Goal: Check status: Check status

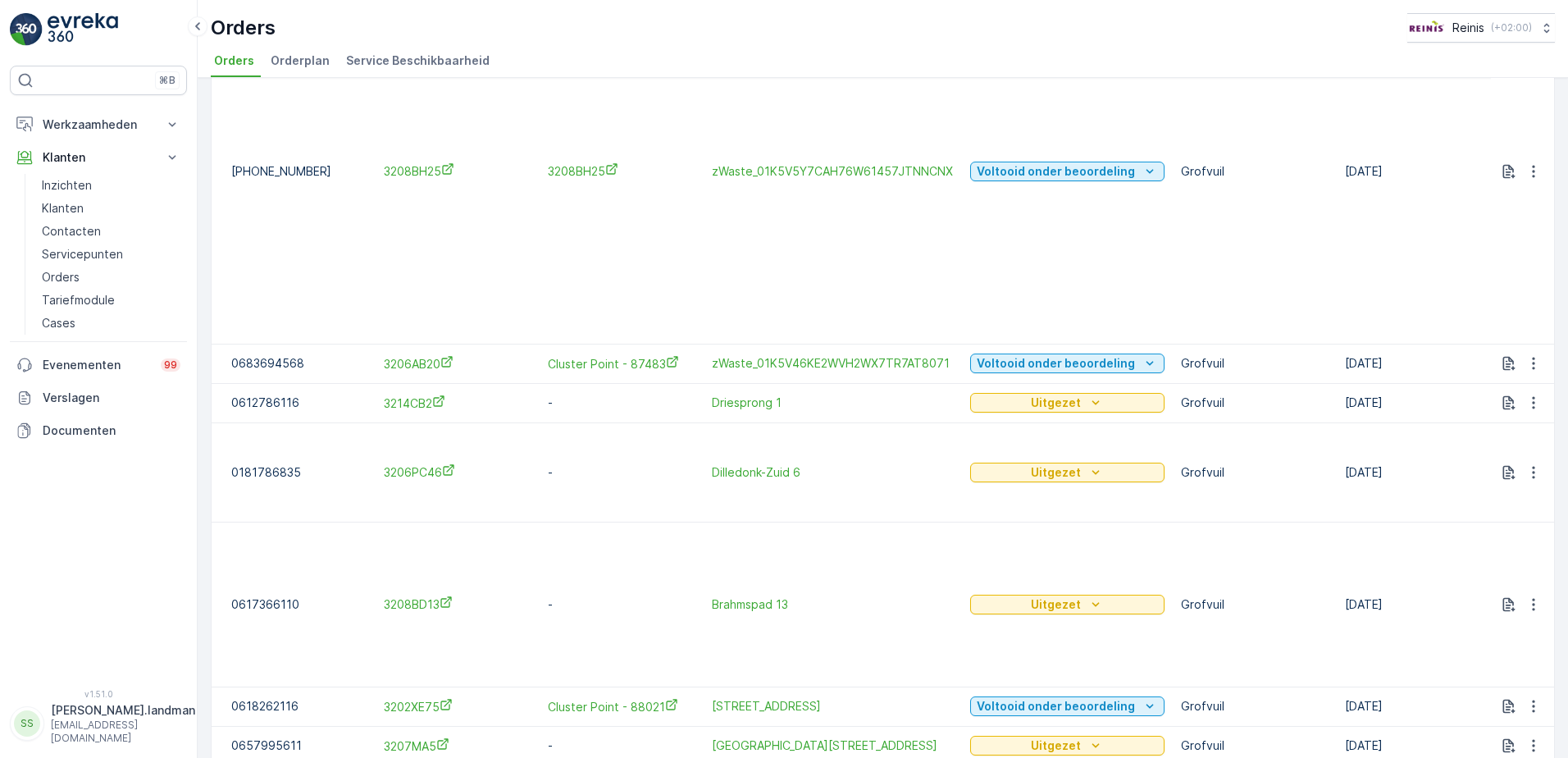
scroll to position [381, 0]
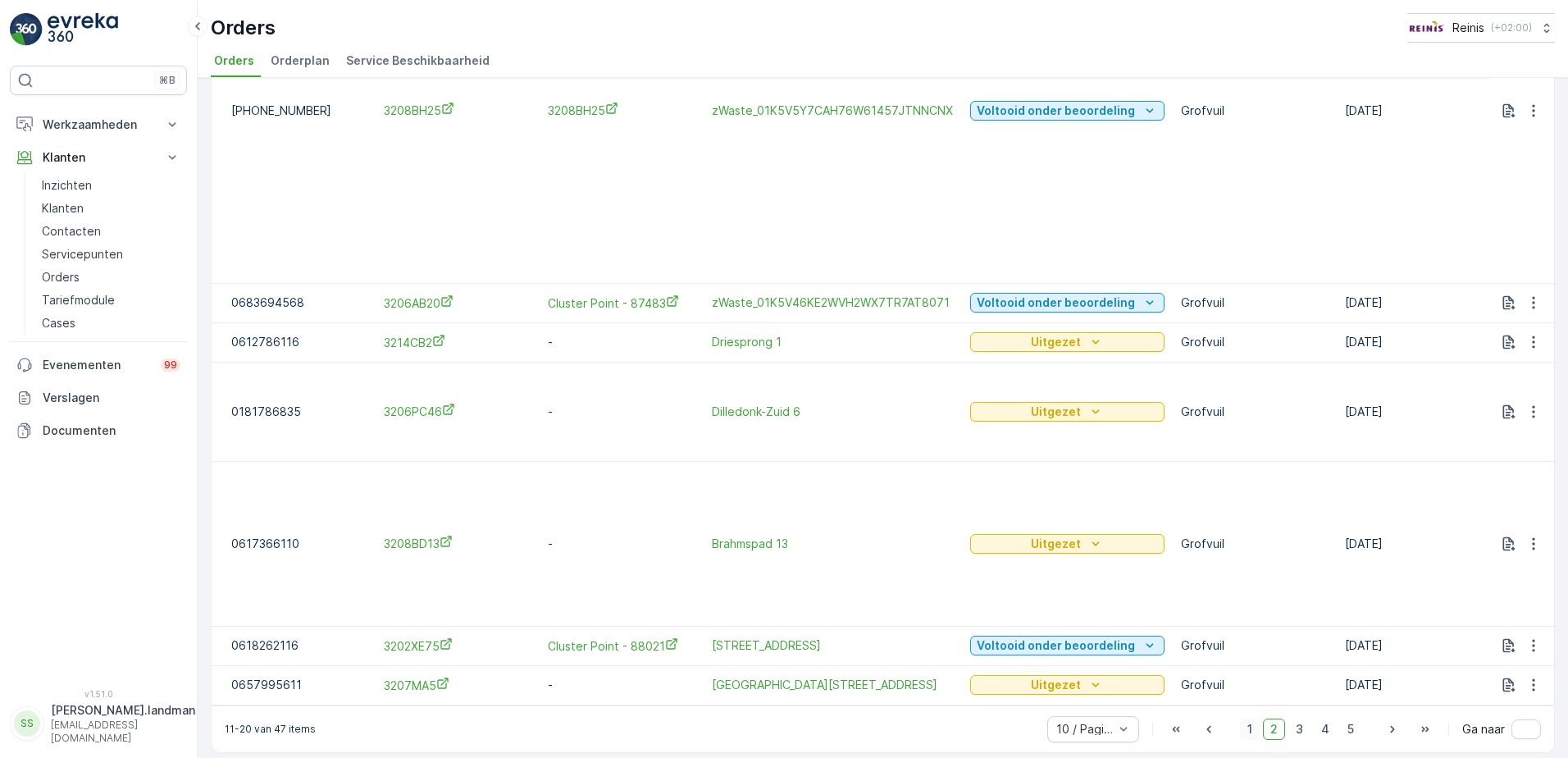
click at [1248, 724] on span "1" at bounding box center [1250, 729] width 19 height 21
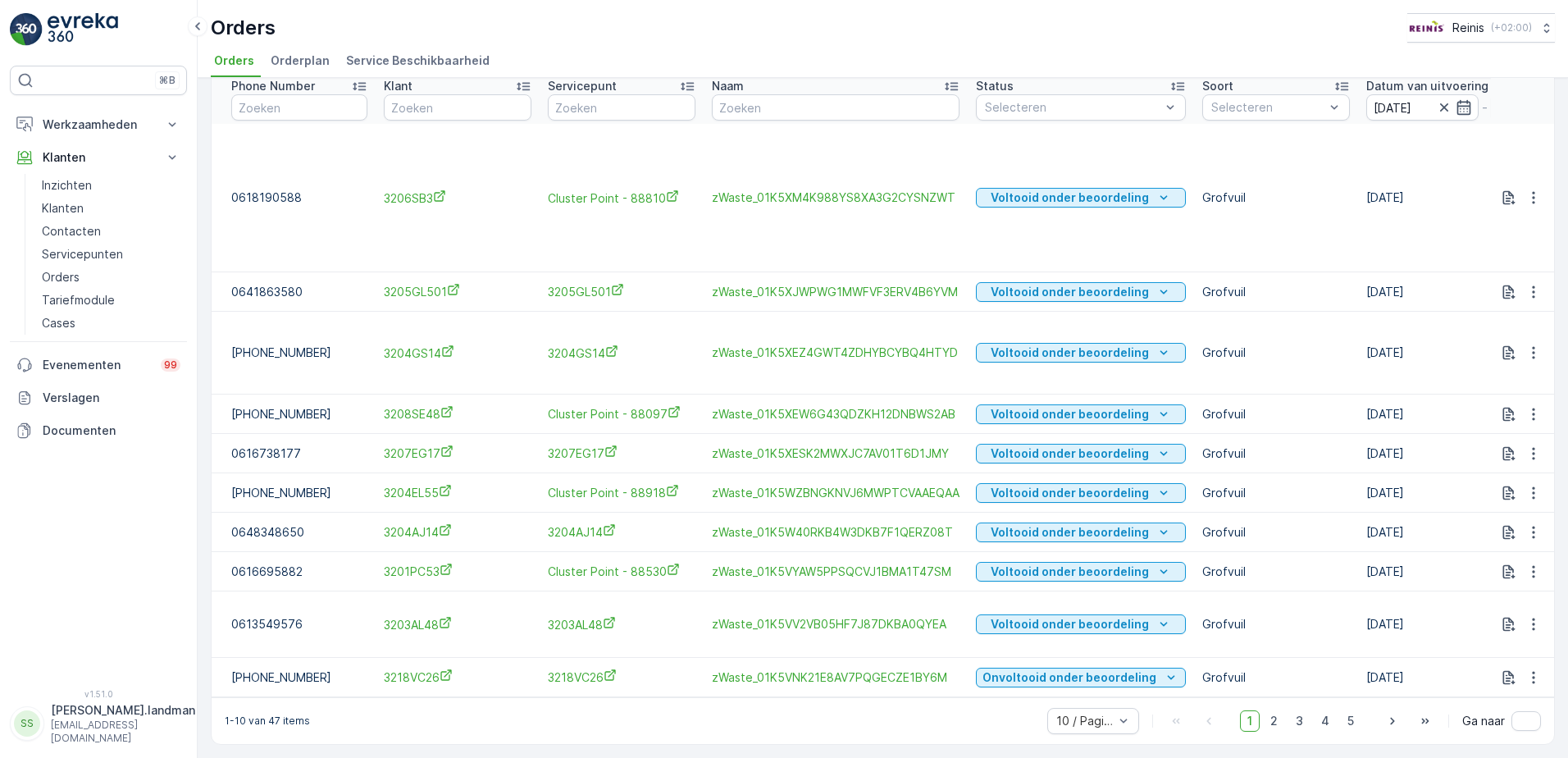
scroll to position [75, 0]
click at [1266, 717] on span "2" at bounding box center [1273, 721] width 22 height 21
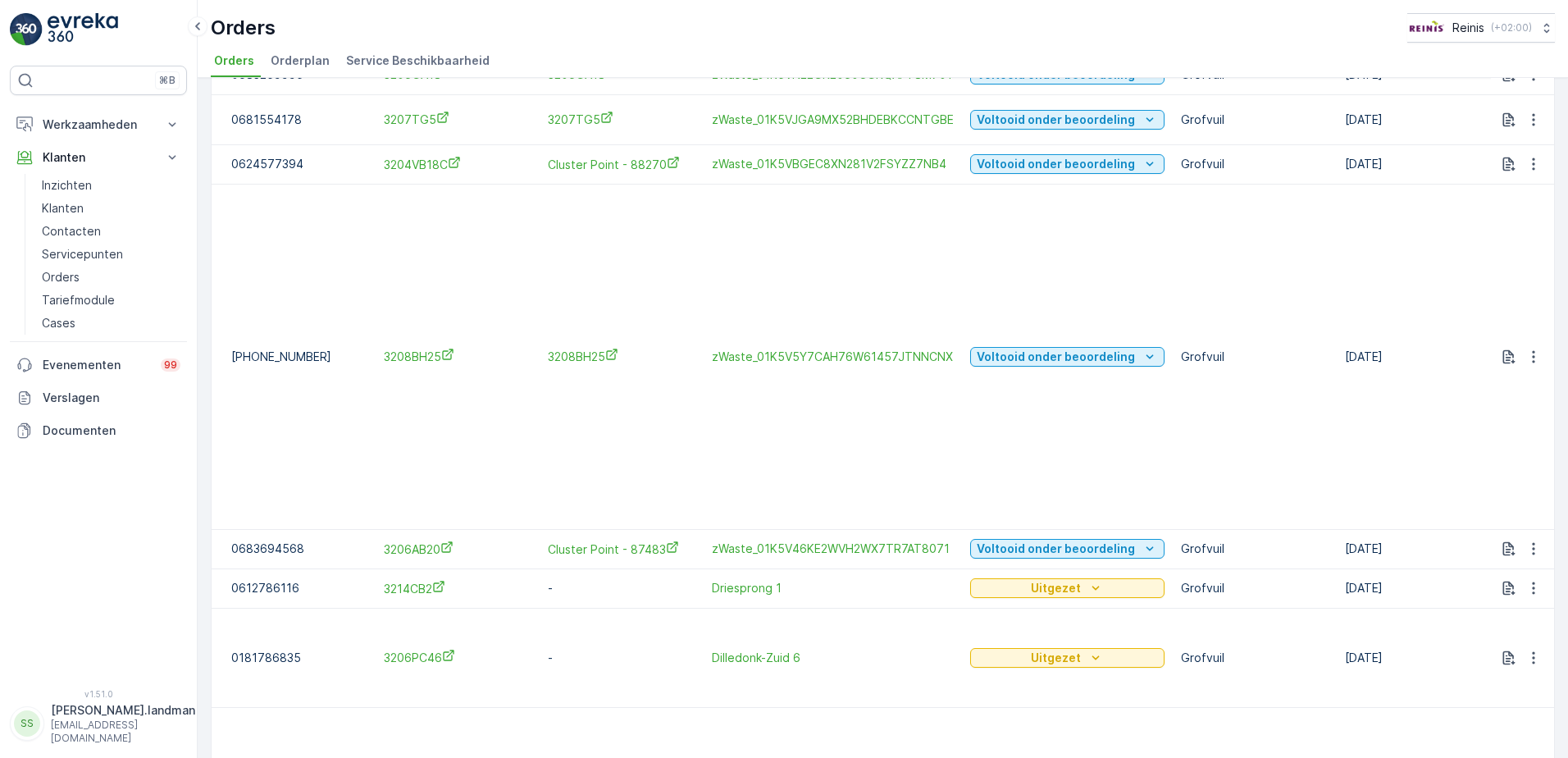
scroll to position [381, 0]
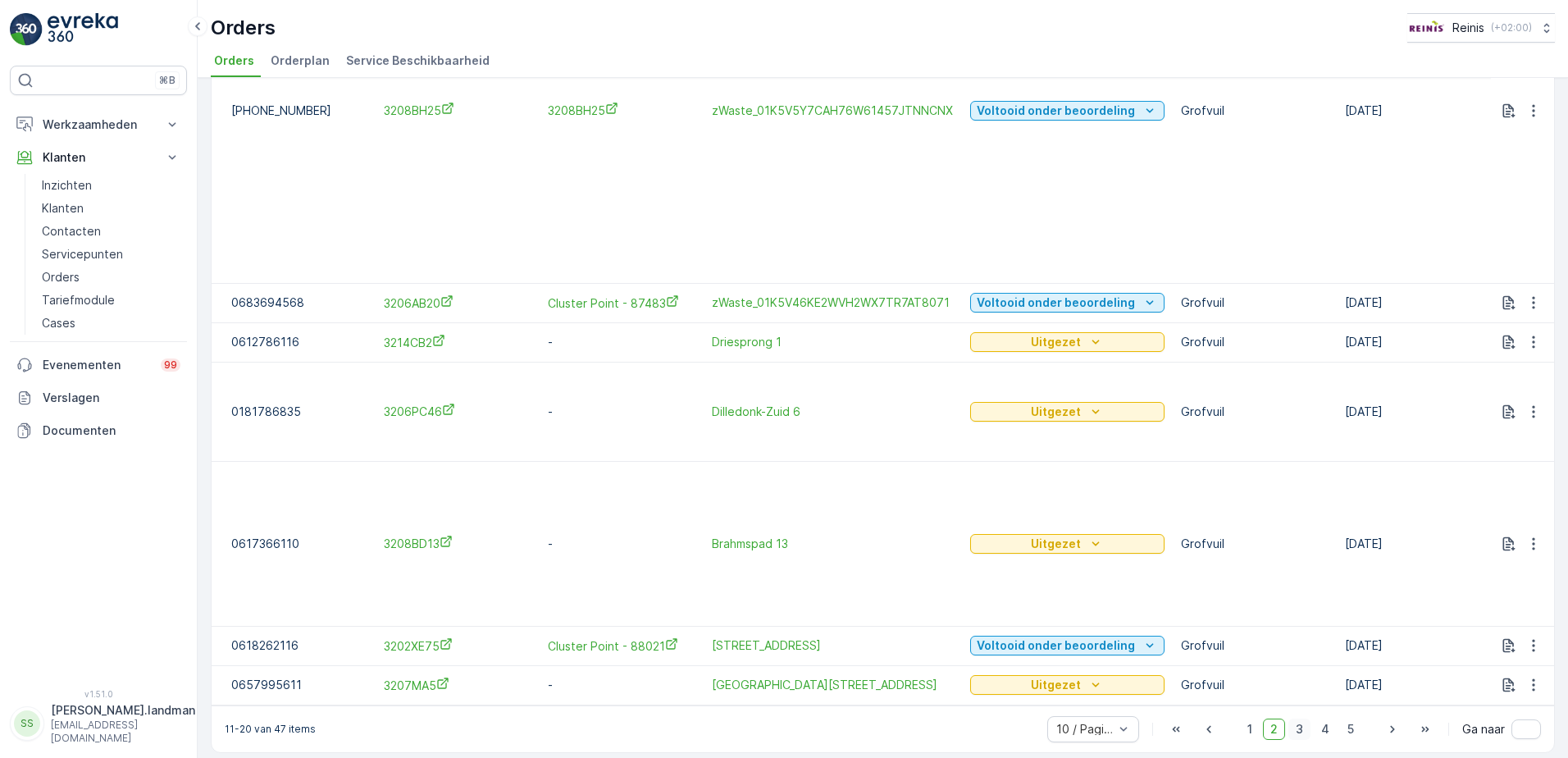
click at [1295, 718] on span "3" at bounding box center [1298, 729] width 22 height 21
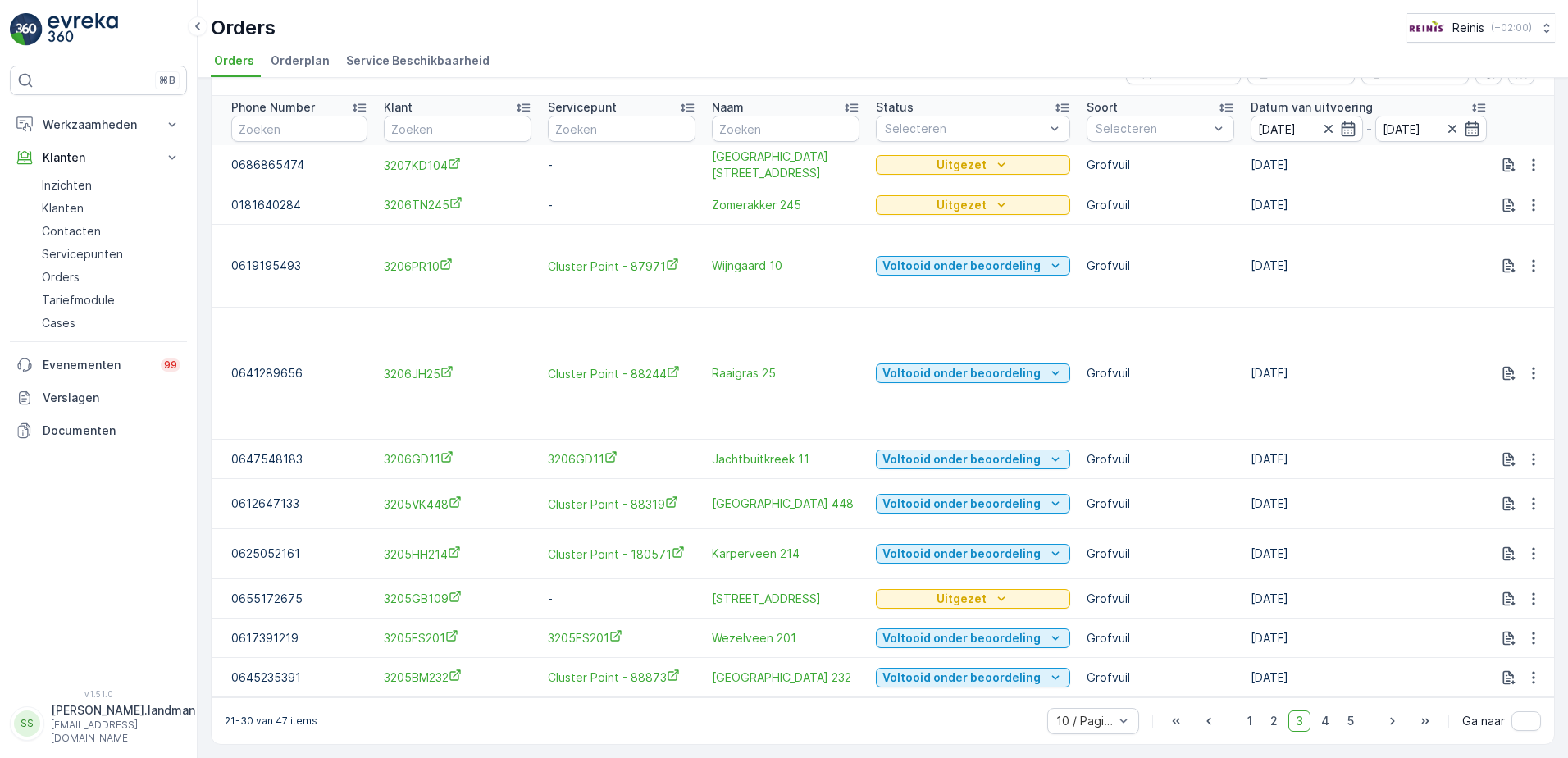
scroll to position [53, 0]
click at [1321, 722] on span "4" at bounding box center [1325, 721] width 23 height 21
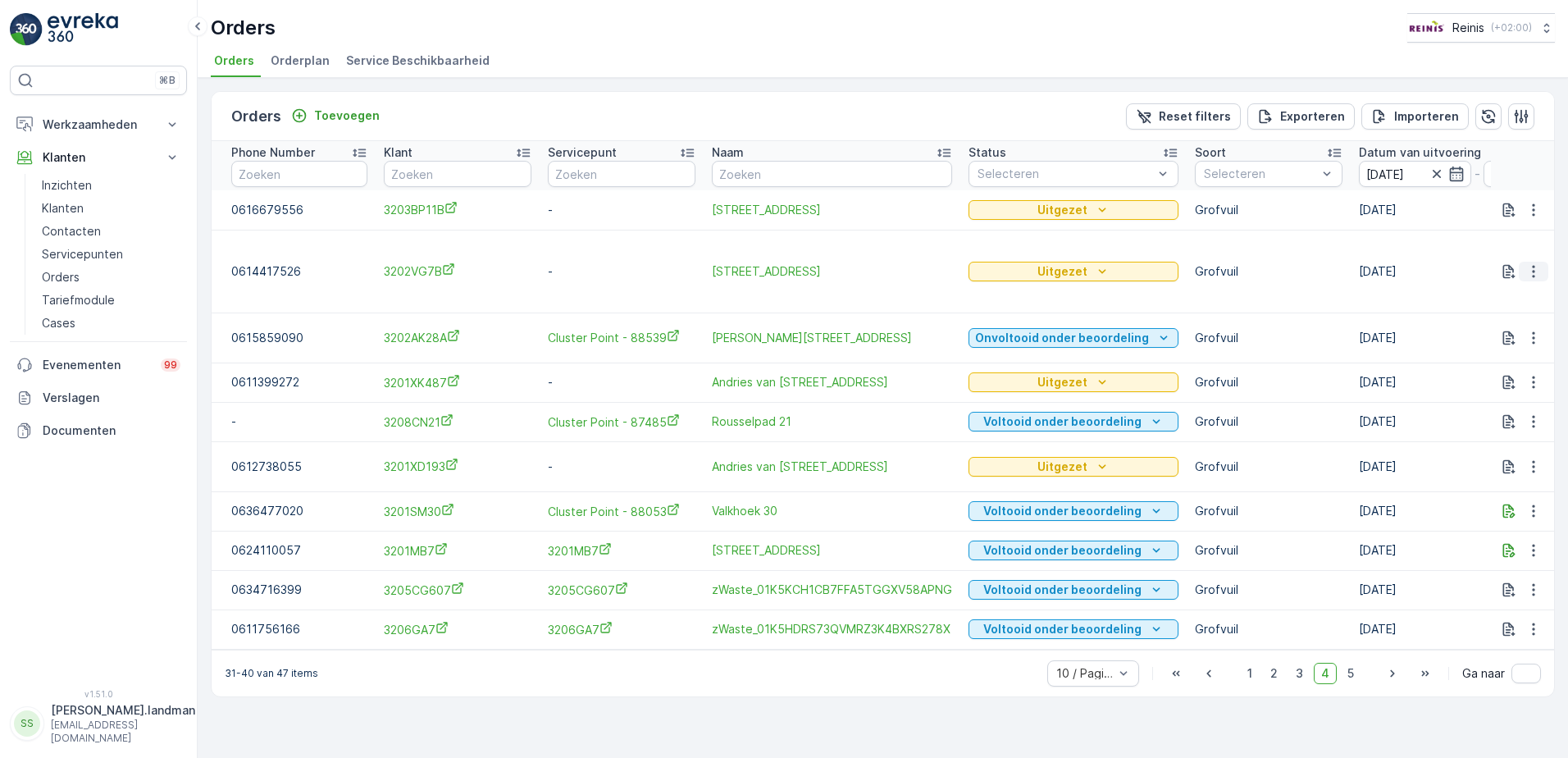
click at [1537, 277] on icon "button" at bounding box center [1533, 271] width 16 height 16
click at [1492, 295] on span "Toon meer details" at bounding box center [1478, 296] width 100 height 16
